Goal: Transaction & Acquisition: Purchase product/service

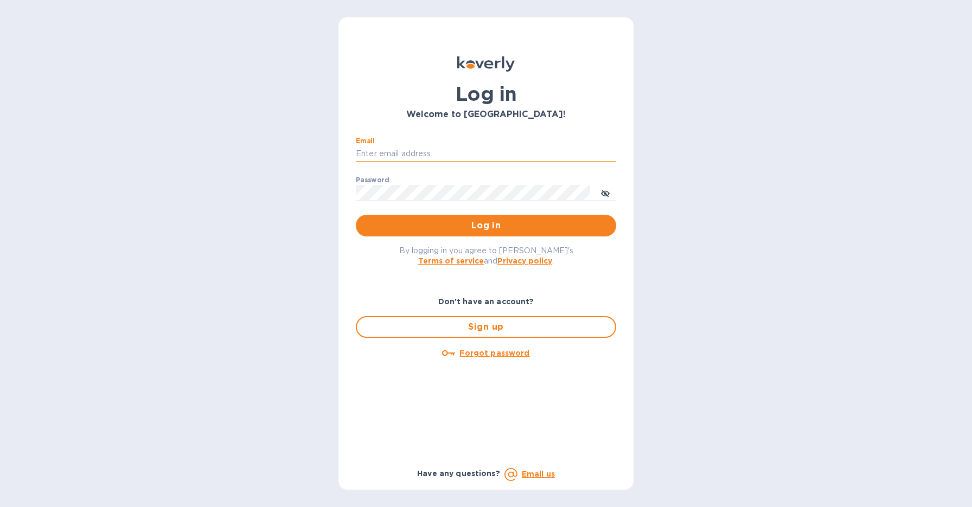
click at [394, 153] on input "Email" at bounding box center [486, 154] width 260 height 16
type input "[EMAIL_ADDRESS][DOMAIN_NAME]"
click at [469, 234] on button "Log in" at bounding box center [486, 226] width 260 height 22
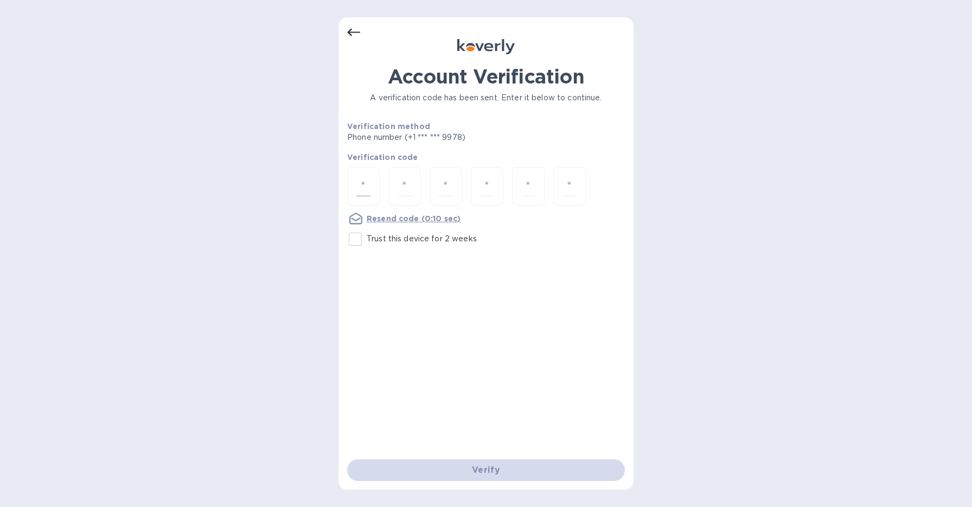
click at [360, 184] on input "number" at bounding box center [363, 186] width 14 height 20
type input "9"
type input "6"
type input "7"
type input "4"
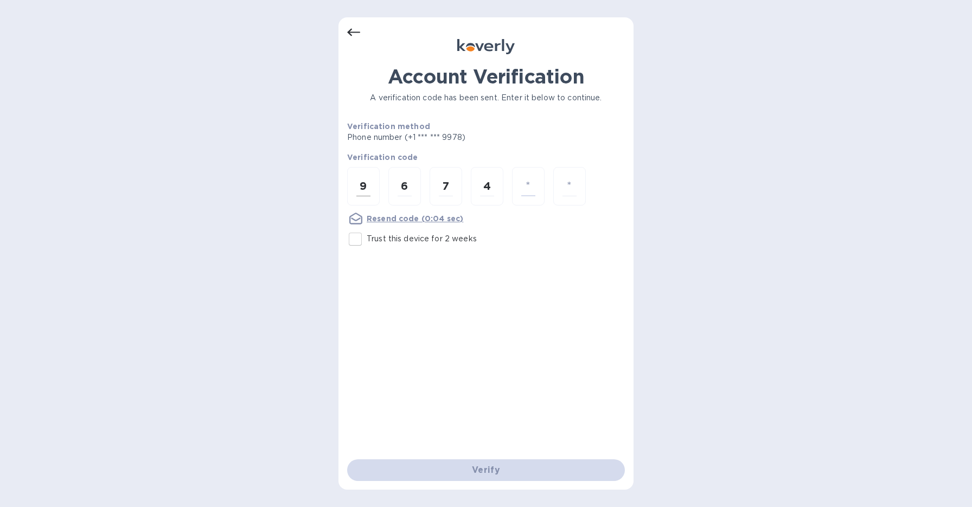
type input "6"
type input "9"
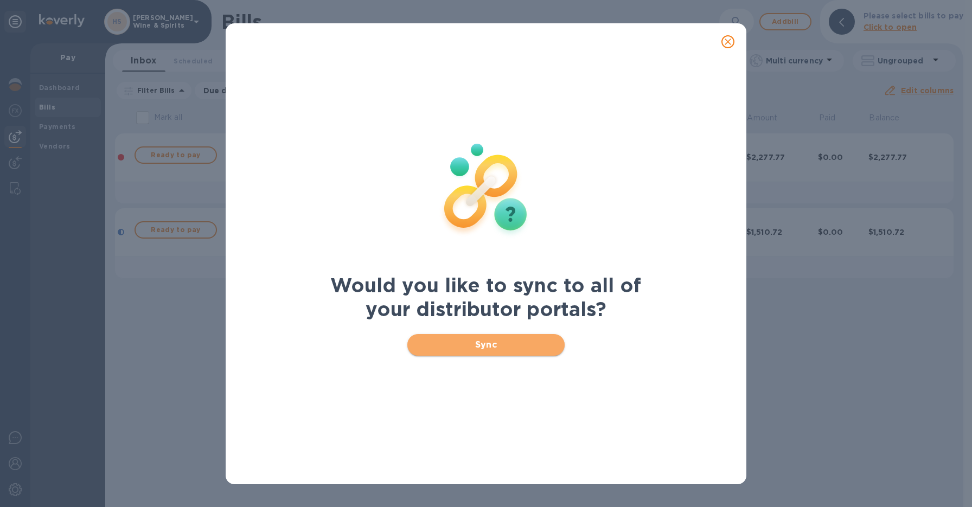
click at [503, 339] on span "Sync" at bounding box center [486, 344] width 140 height 13
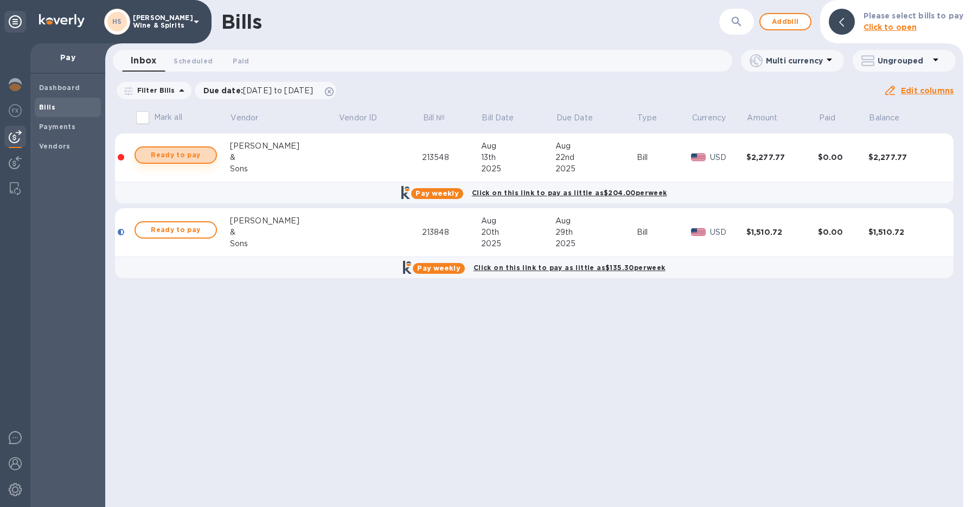
click at [177, 150] on span "Ready to pay" at bounding box center [175, 155] width 63 height 13
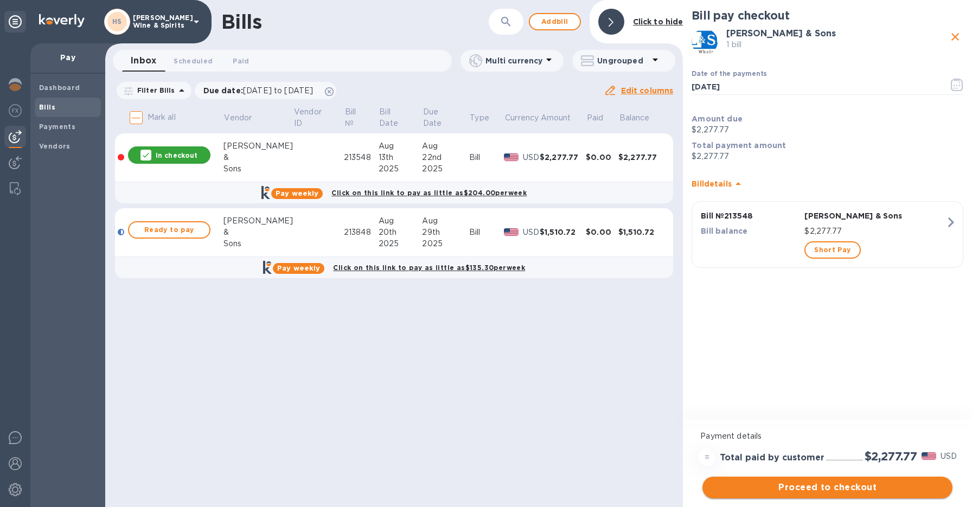
click at [830, 489] on span "Proceed to checkout" at bounding box center [827, 487] width 233 height 13
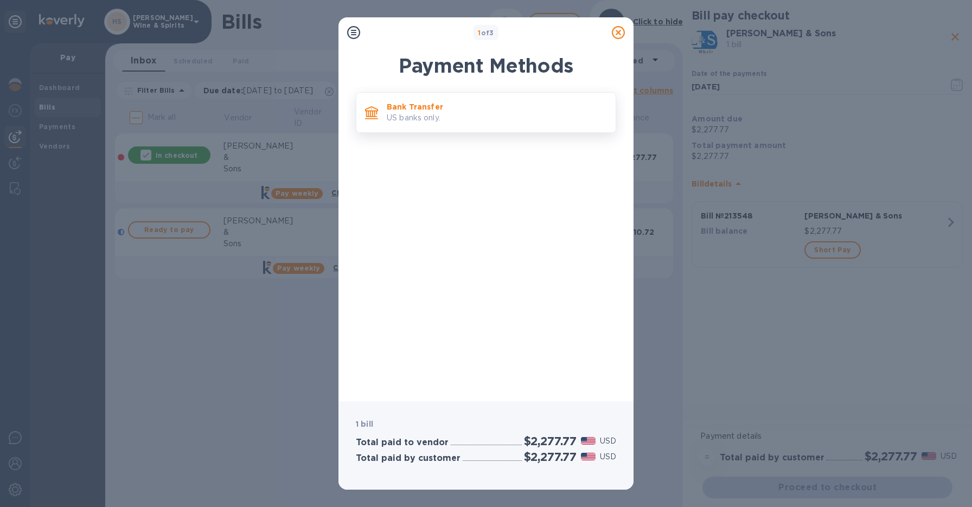
click at [439, 110] on p "Bank Transfer" at bounding box center [497, 106] width 220 height 11
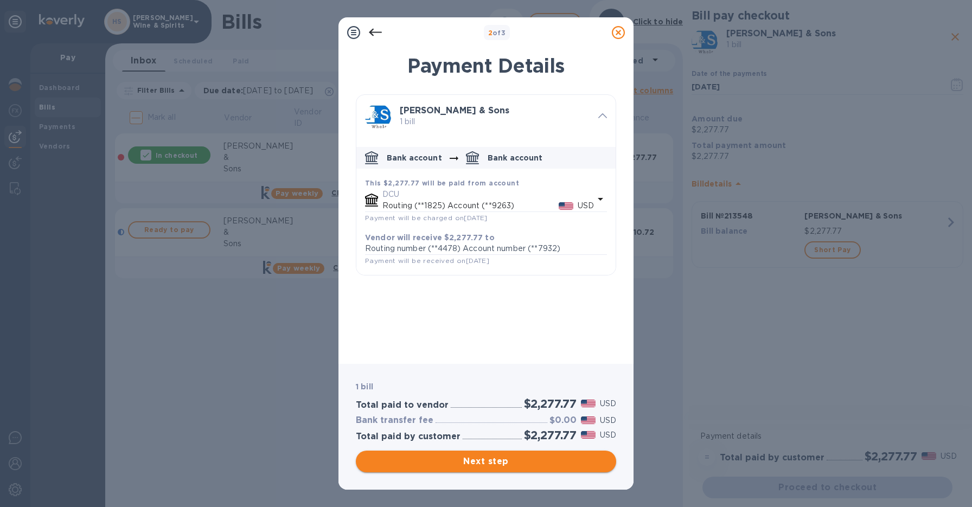
click at [511, 464] on span "Next step" at bounding box center [485, 461] width 243 height 13
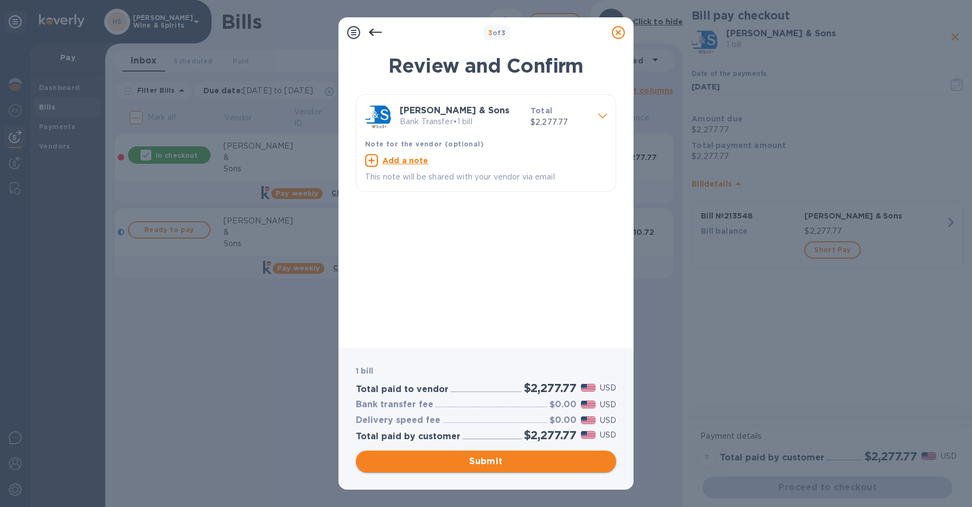
click at [511, 464] on span "Submit" at bounding box center [485, 461] width 243 height 13
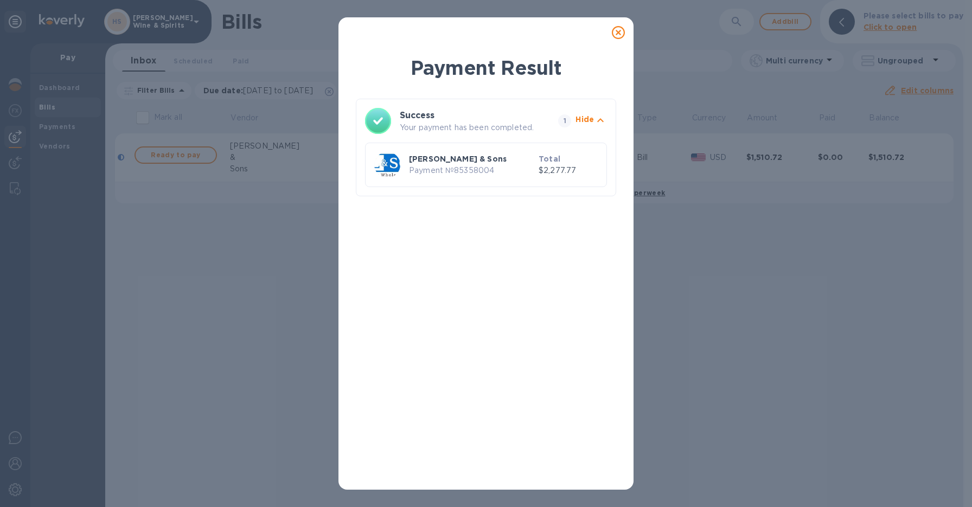
click at [616, 34] on icon at bounding box center [618, 32] width 13 height 13
